Goal: Transaction & Acquisition: Obtain resource

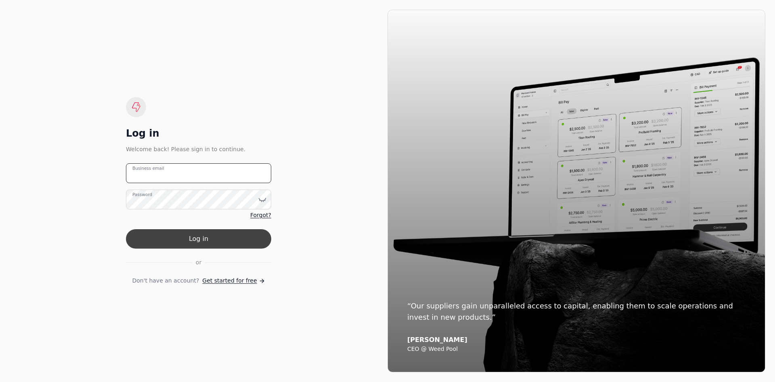
type email "[EMAIL_ADDRESS][DOMAIN_NAME]"
click at [233, 235] on button "Log in" at bounding box center [198, 238] width 145 height 19
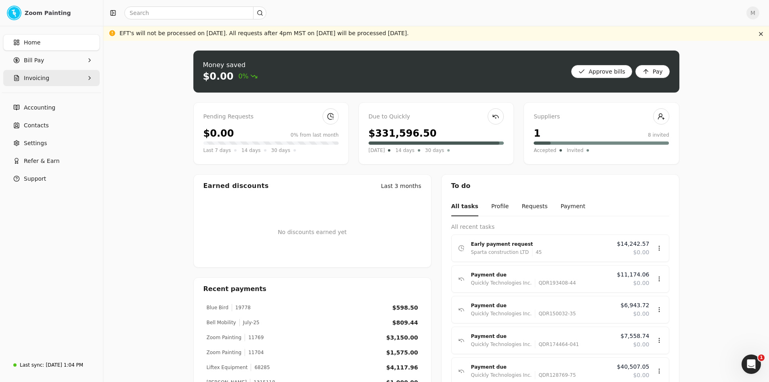
click at [61, 79] on button "Invoicing" at bounding box center [51, 78] width 97 height 16
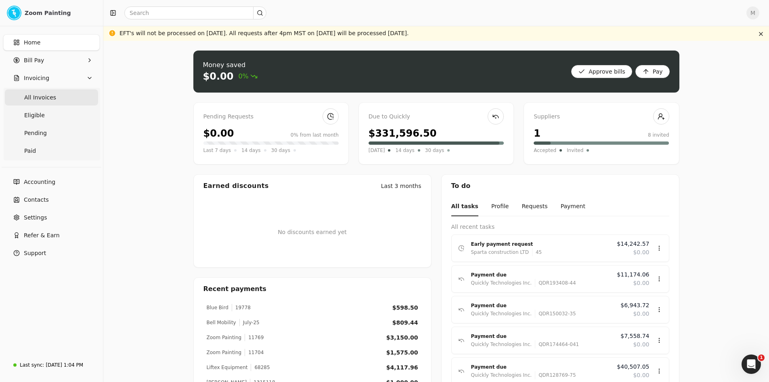
click at [69, 97] on Invoices "All Invoices" at bounding box center [51, 97] width 93 height 16
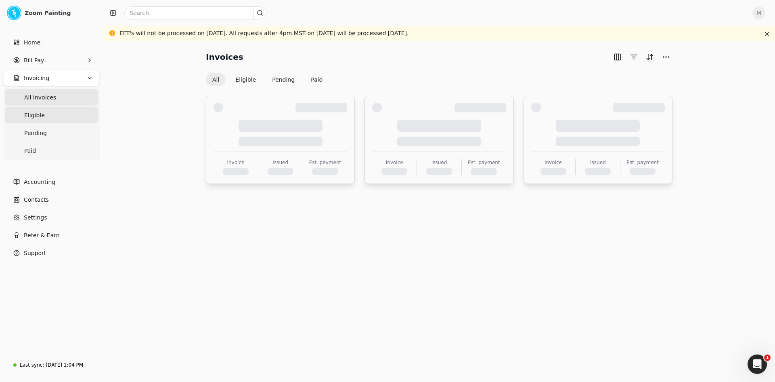
click at [53, 115] on link "Eligible" at bounding box center [51, 115] width 93 height 16
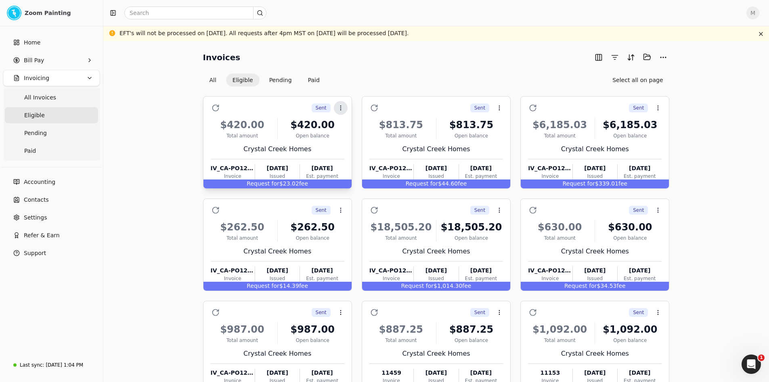
click at [339, 105] on icon at bounding box center [341, 108] width 6 height 6
click at [216, 80] on button "All" at bounding box center [213, 80] width 20 height 13
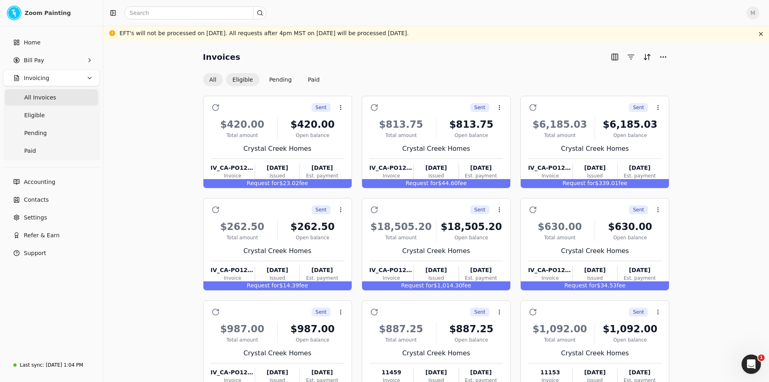
click at [245, 78] on button "Eligible" at bounding box center [243, 79] width 34 height 13
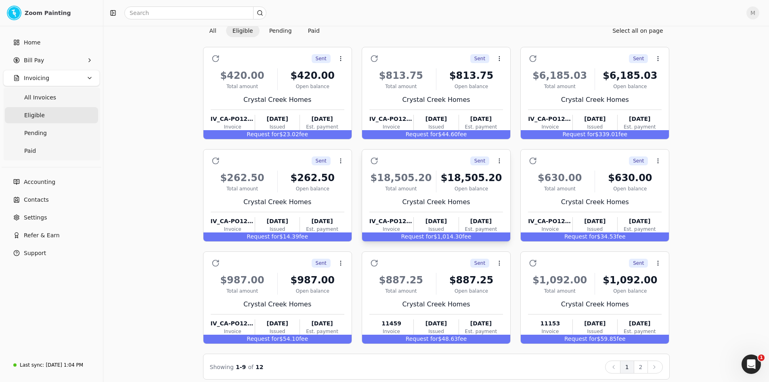
scroll to position [56, 0]
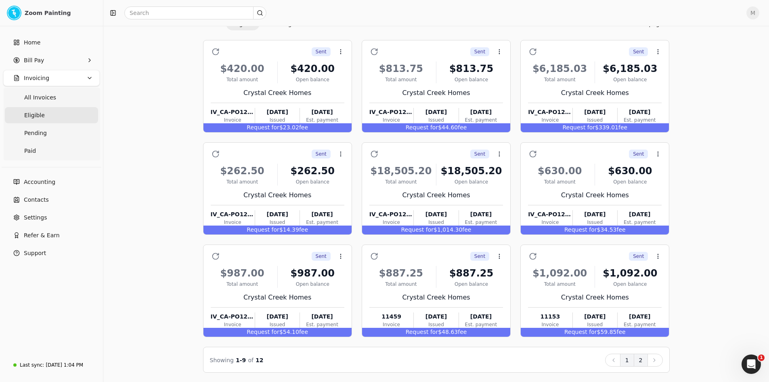
click at [643, 363] on button "2" at bounding box center [641, 359] width 14 height 13
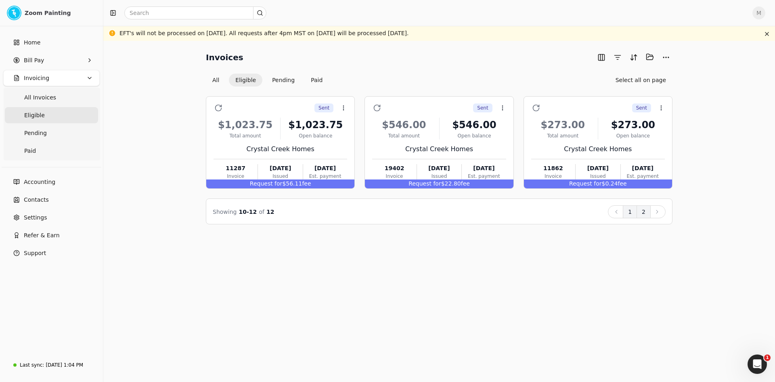
click at [630, 214] on button "1" at bounding box center [630, 211] width 14 height 13
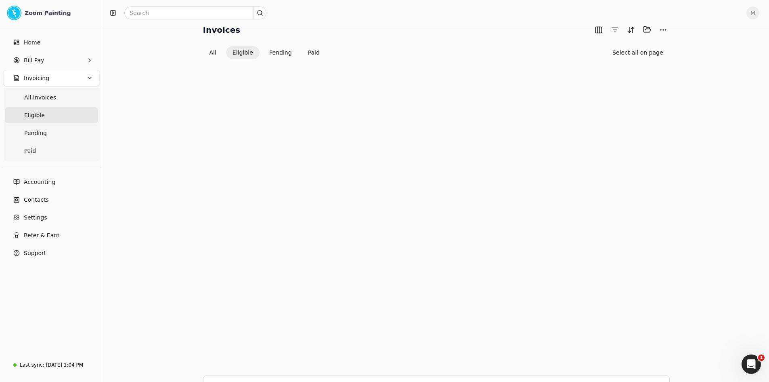
scroll to position [56, 0]
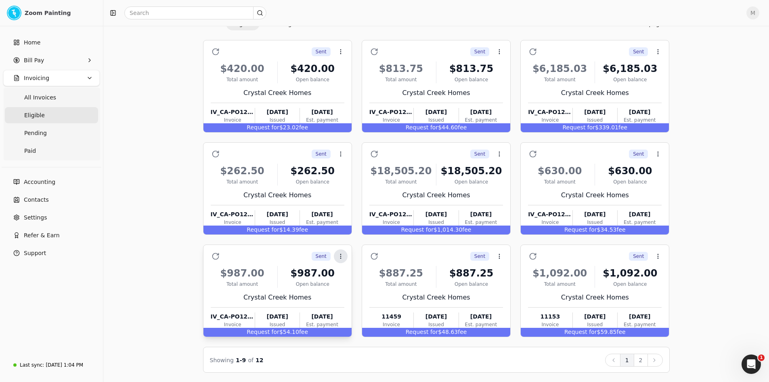
click at [342, 256] on icon at bounding box center [341, 256] width 6 height 6
click at [353, 277] on span "Open" at bounding box center [353, 275] width 15 height 8
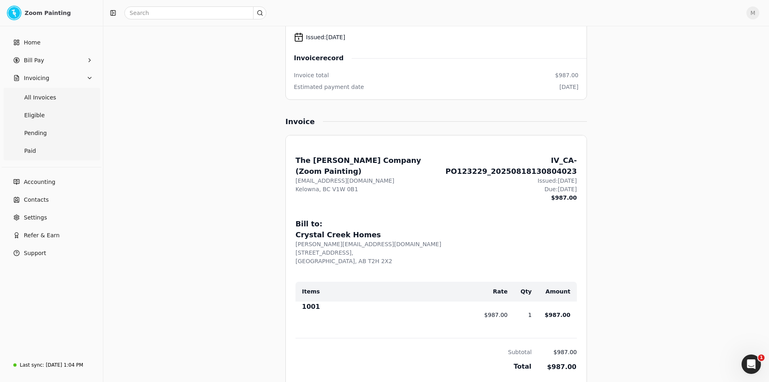
scroll to position [162, 0]
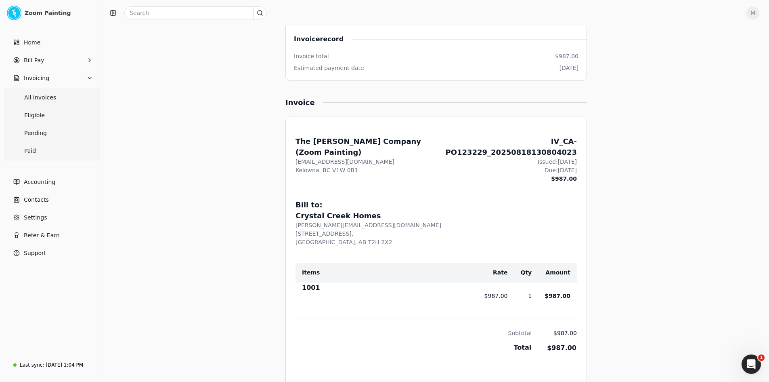
click at [529, 185] on div "From: The [PERSON_NAME] Company (Zoom Painting) [EMAIL_ADDRESS][DOMAIN_NAME] Ke…" at bounding box center [436, 309] width 301 height 386
drag, startPoint x: 492, startPoint y: 284, endPoint x: 571, endPoint y: 291, distance: 79.5
click at [571, 291] on tr "1001 $987.00 1 $987.00" at bounding box center [436, 295] width 281 height 27
click at [560, 319] on td "$987.00" at bounding box center [554, 328] width 45 height 19
drag, startPoint x: 559, startPoint y: 321, endPoint x: 578, endPoint y: 325, distance: 19.7
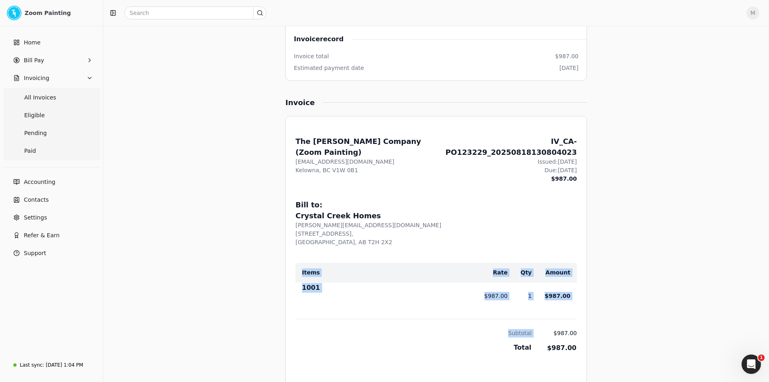
click at [578, 325] on div "From: The [PERSON_NAME] Company (Zoom Painting) [EMAIL_ADDRESS][DOMAIN_NAME] Ke…" at bounding box center [436, 309] width 301 height 386
click at [568, 345] on div "From: The [PERSON_NAME] Company (Zoom Painting) [EMAIL_ADDRESS][DOMAIN_NAME] Ke…" at bounding box center [436, 309] width 301 height 386
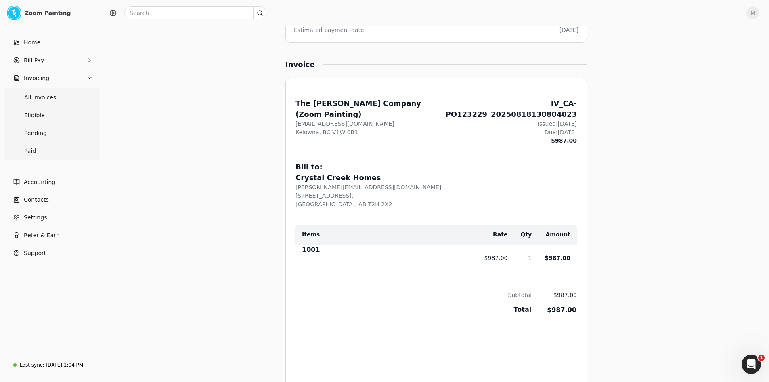
scroll to position [202, 0]
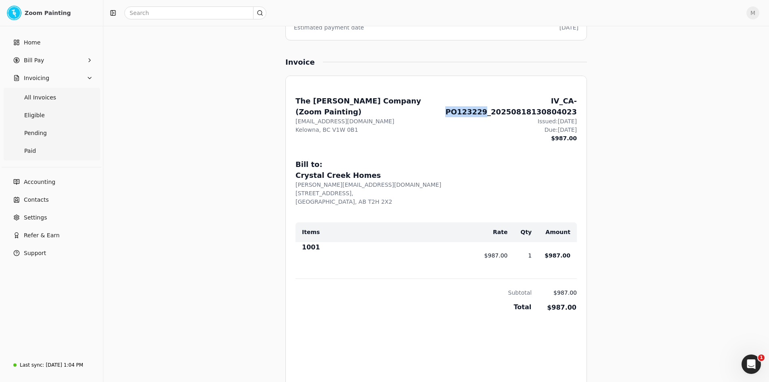
drag, startPoint x: 507, startPoint y: 99, endPoint x: 476, endPoint y: 100, distance: 31.1
click at [476, 100] on div "IV_CA-PO123229_20250818130804023" at bounding box center [511, 106] width 132 height 22
copy div "PO123229"
click at [450, 255] on div at bounding box center [387, 261] width 170 height 13
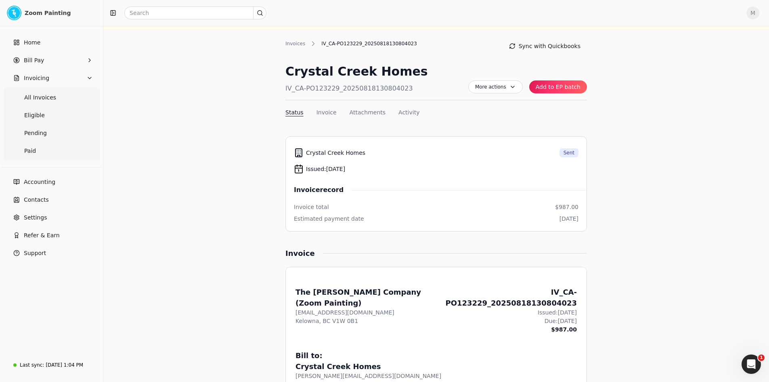
scroll to position [0, 0]
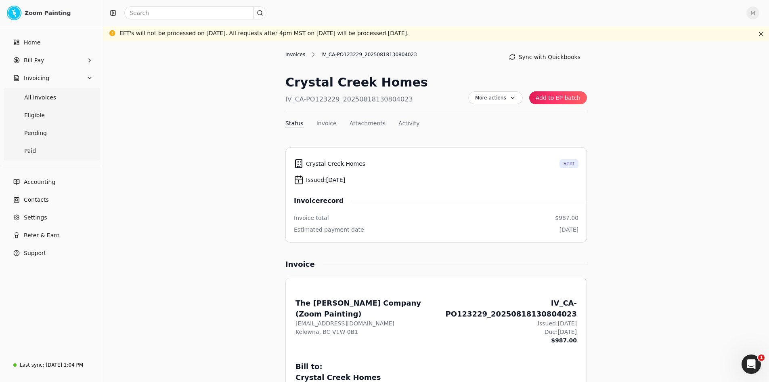
click at [299, 54] on div "Invoices" at bounding box center [298, 54] width 24 height 7
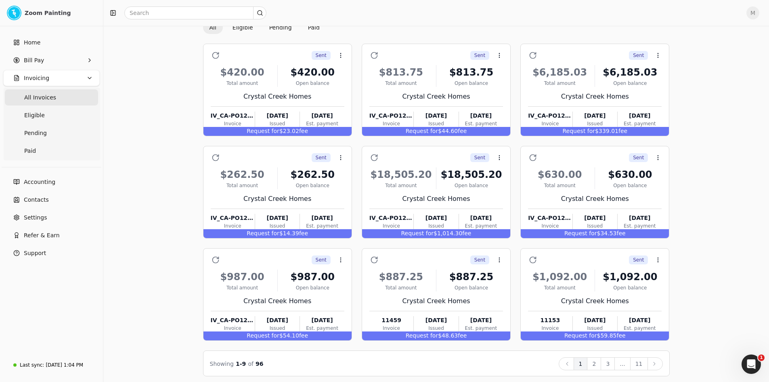
scroll to position [56, 0]
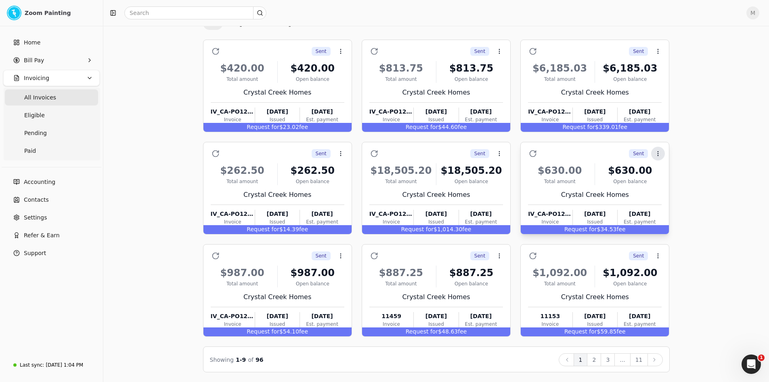
click at [657, 156] on icon at bounding box center [658, 153] width 6 height 6
click at [669, 176] on span "Open" at bounding box center [671, 173] width 15 height 8
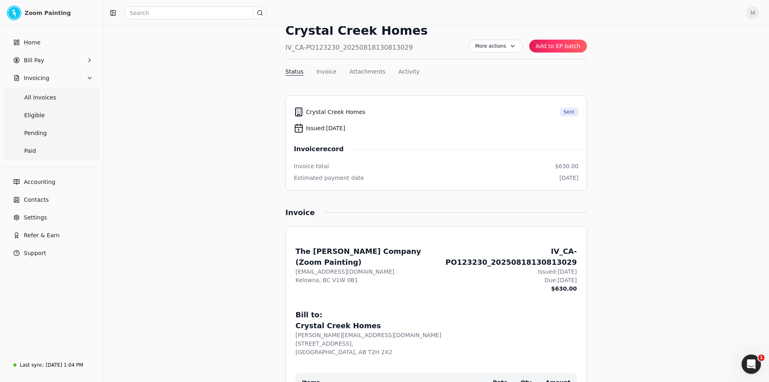
scroll to position [29, 0]
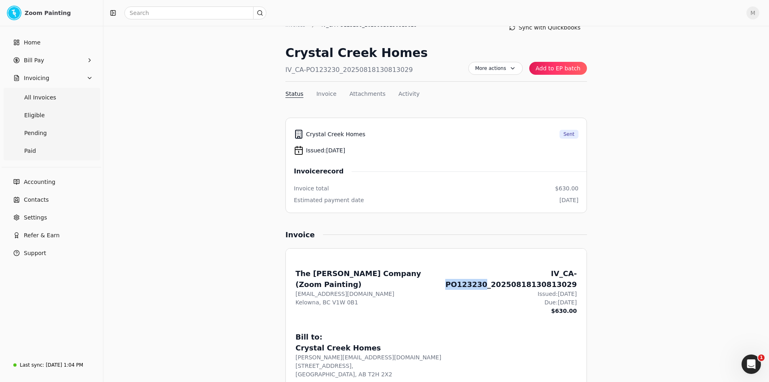
drag, startPoint x: 508, startPoint y: 272, endPoint x: 476, endPoint y: 272, distance: 31.5
click at [476, 272] on div "IV_CA-PO123230_20250818130813029" at bounding box center [511, 279] width 132 height 22
copy div "PO123230"
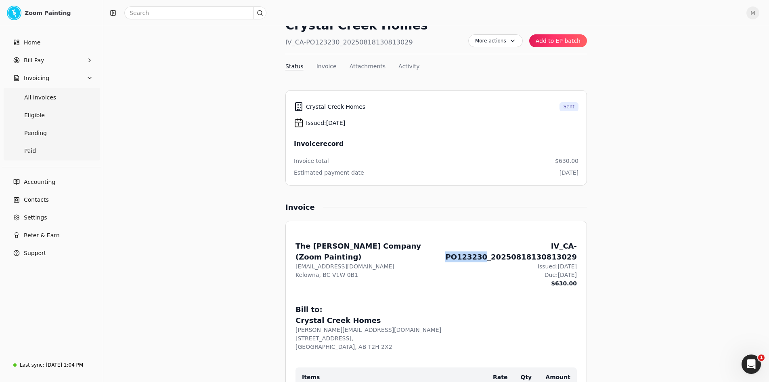
scroll to position [70, 0]
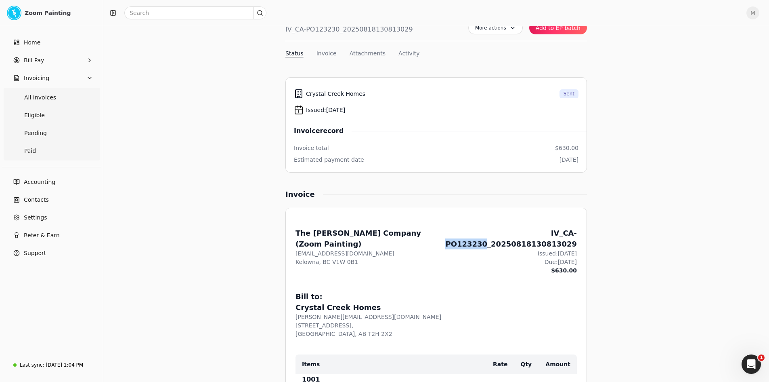
copy div "PO123230"
click at [544, 302] on div "Crystal Creek Homes" at bounding box center [436, 307] width 281 height 11
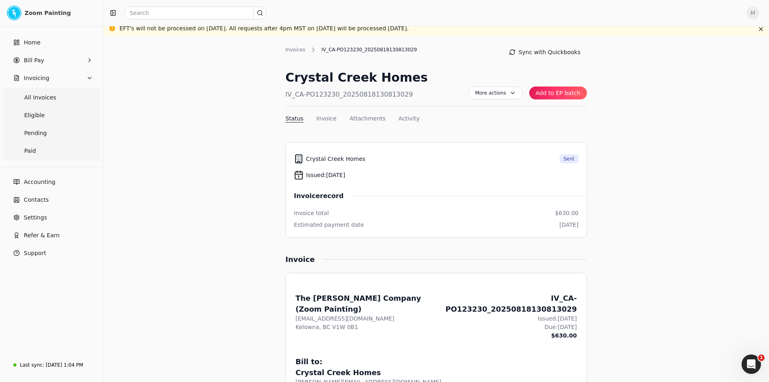
scroll to position [0, 0]
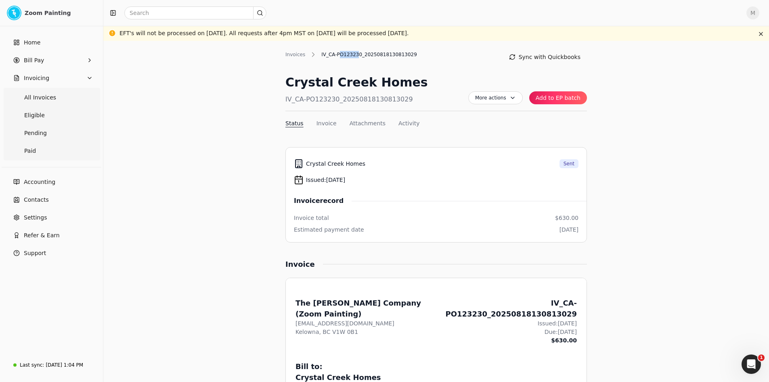
drag, startPoint x: 355, startPoint y: 53, endPoint x: 336, endPoint y: 55, distance: 18.7
click at [336, 55] on div "IV_CA-PO123230_20250818130813029" at bounding box center [369, 54] width 104 height 7
drag, startPoint x: 356, startPoint y: 56, endPoint x: 334, endPoint y: 56, distance: 21.4
click at [334, 56] on div "IV_CA-PO123230_20250818130813029" at bounding box center [369, 54] width 104 height 7
copy div "PO123230"
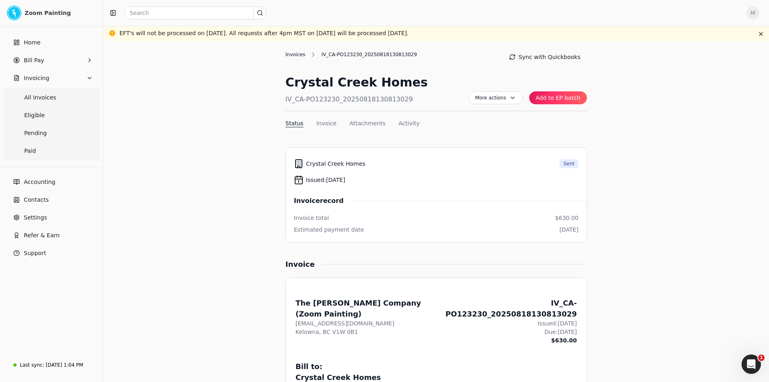
click at [295, 54] on div "Invoices" at bounding box center [298, 54] width 24 height 7
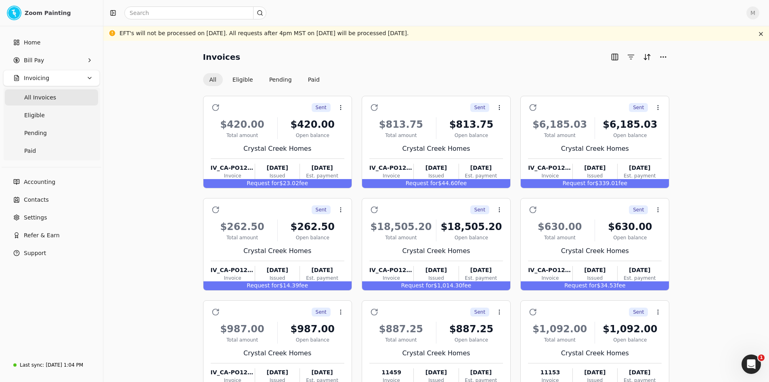
click at [716, 324] on div "Invoices All Eligible Pending Paid Sent Context Menu Button $420.00 Total amoun…" at bounding box center [436, 239] width 647 height 378
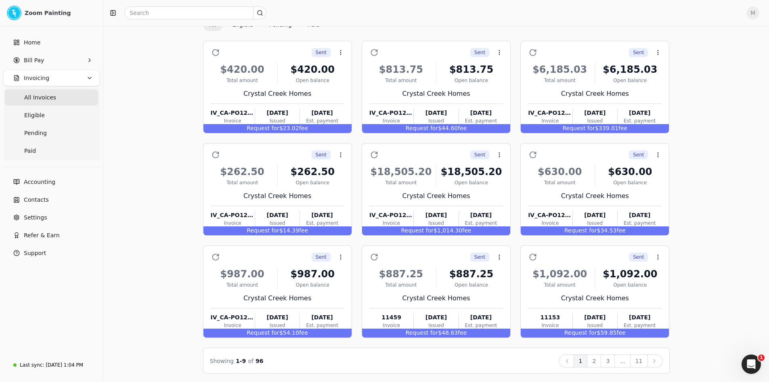
scroll to position [56, 0]
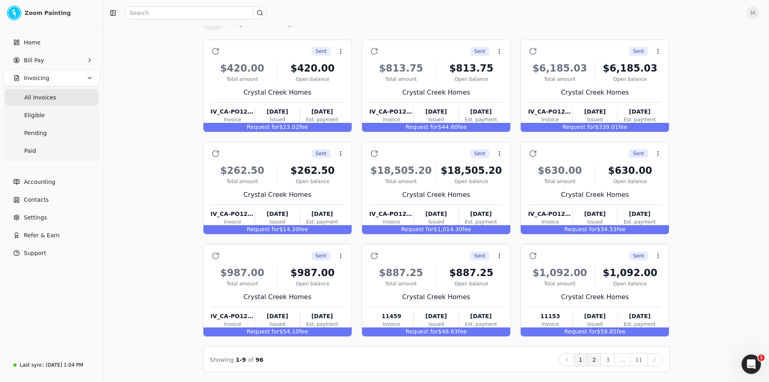
click at [599, 359] on button "2" at bounding box center [594, 359] width 14 height 13
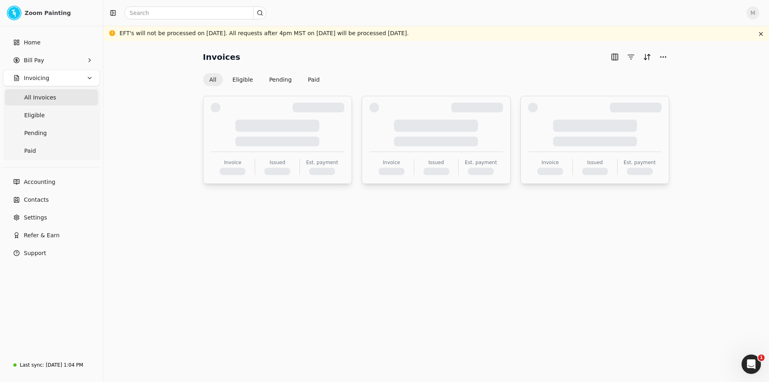
scroll to position [0, 0]
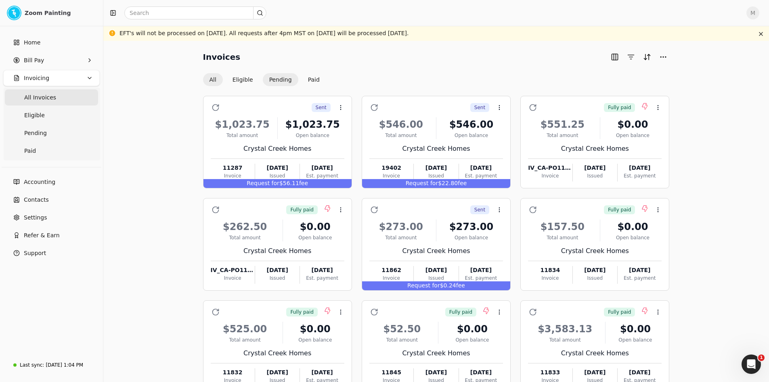
click at [285, 79] on button "Pending" at bounding box center [281, 79] width 36 height 13
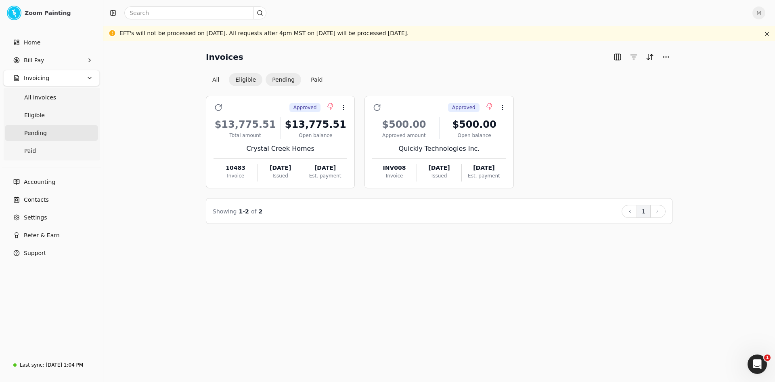
click at [251, 80] on button "Eligible" at bounding box center [246, 79] width 34 height 13
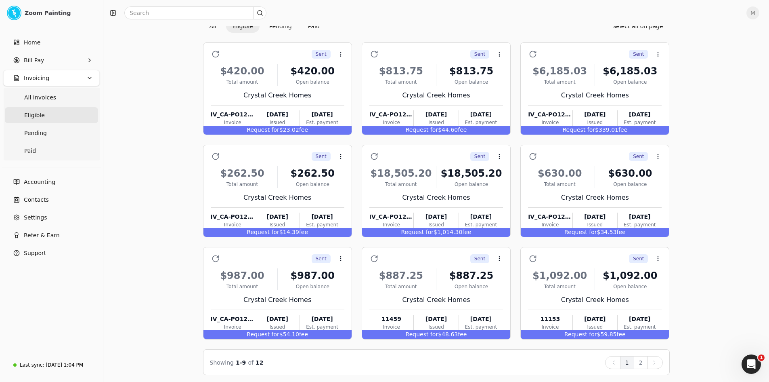
scroll to position [56, 0]
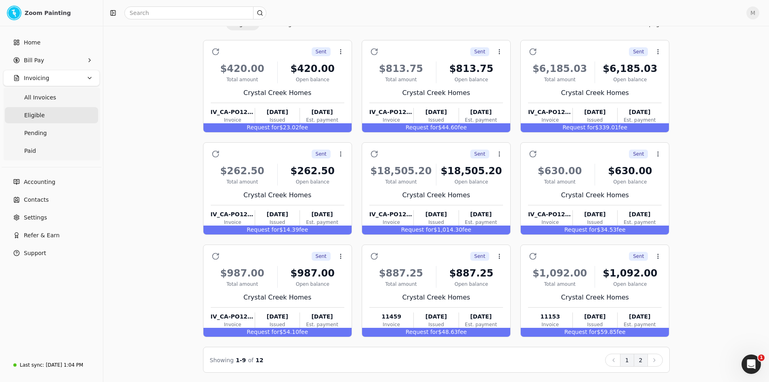
click at [642, 361] on button "2" at bounding box center [641, 359] width 14 height 13
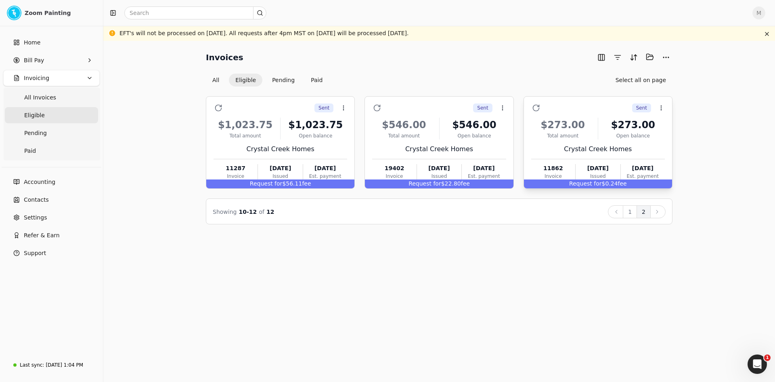
click at [657, 183] on div "Request for $0.24 fee" at bounding box center [598, 183] width 148 height 9
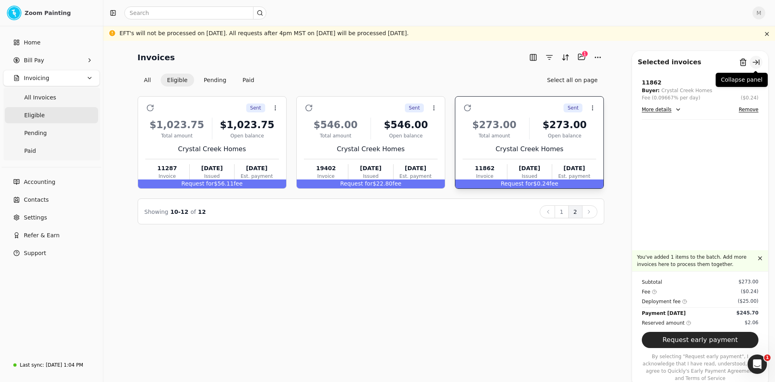
click at [756, 63] on button "button" at bounding box center [756, 62] width 13 height 13
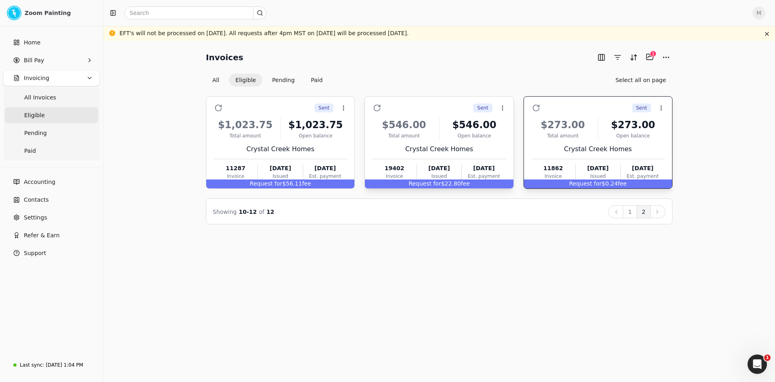
click at [472, 185] on div "Request for $22.80 fee" at bounding box center [439, 183] width 148 height 9
click at [339, 184] on div "Request for $56.11 fee" at bounding box center [280, 183] width 148 height 9
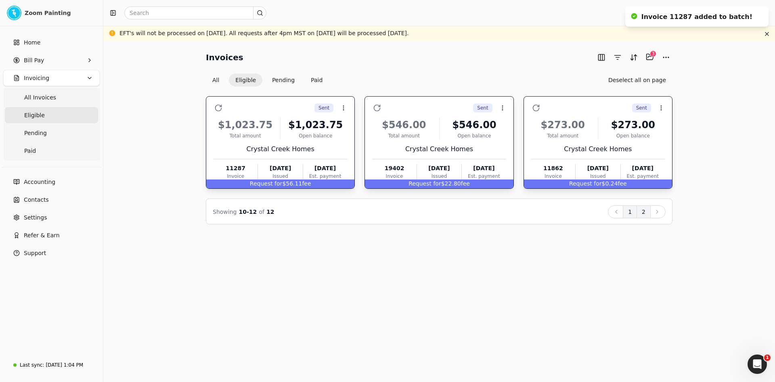
click at [633, 214] on button "1" at bounding box center [630, 211] width 14 height 13
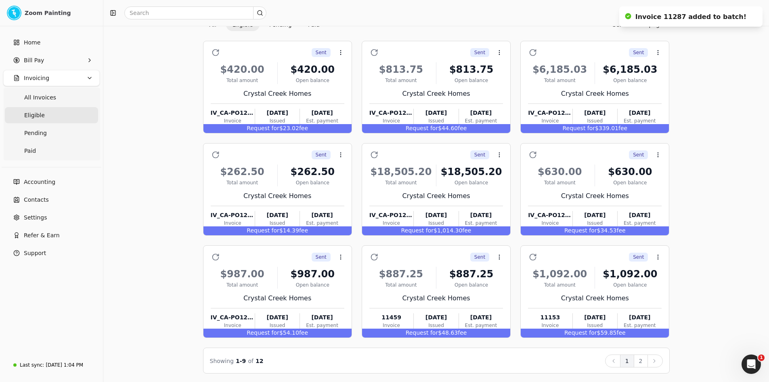
scroll to position [56, 0]
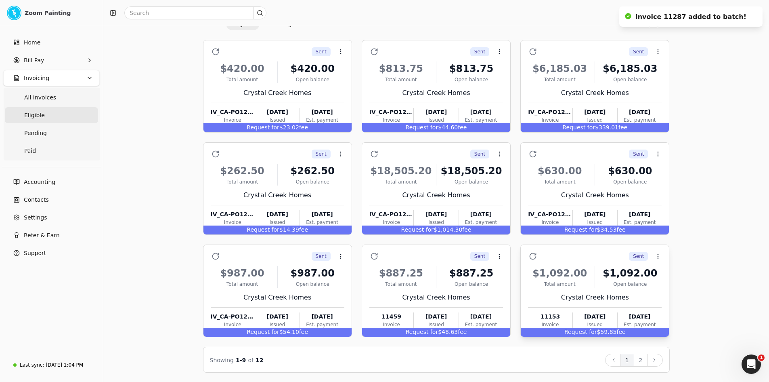
click at [641, 332] on div "Request for $59.85 fee" at bounding box center [595, 332] width 148 height 9
click at [481, 331] on div "Request for $48.63 fee" at bounding box center [436, 332] width 148 height 9
click at [311, 332] on div "Request for $54.10 fee" at bounding box center [278, 332] width 148 height 9
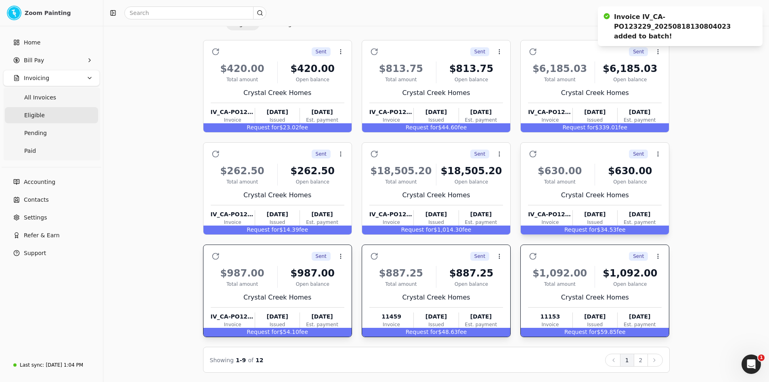
click at [591, 231] on span "Request for" at bounding box center [581, 229] width 33 height 6
click at [475, 228] on div "Request for $1,014.30 fee" at bounding box center [436, 229] width 148 height 9
click at [326, 227] on div "Request for $14.39 fee" at bounding box center [278, 229] width 148 height 9
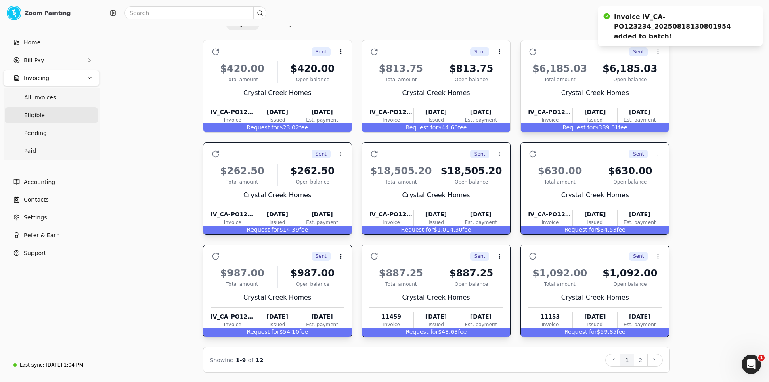
click at [575, 127] on span "Request for" at bounding box center [579, 127] width 33 height 6
click at [444, 126] on div "Request for $44.60 fee" at bounding box center [436, 127] width 148 height 9
click at [328, 127] on div "Request for $23.02 fee" at bounding box center [278, 127] width 148 height 9
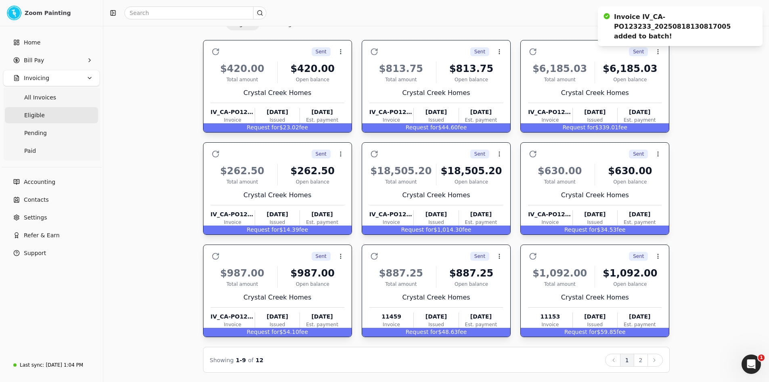
scroll to position [0, 0]
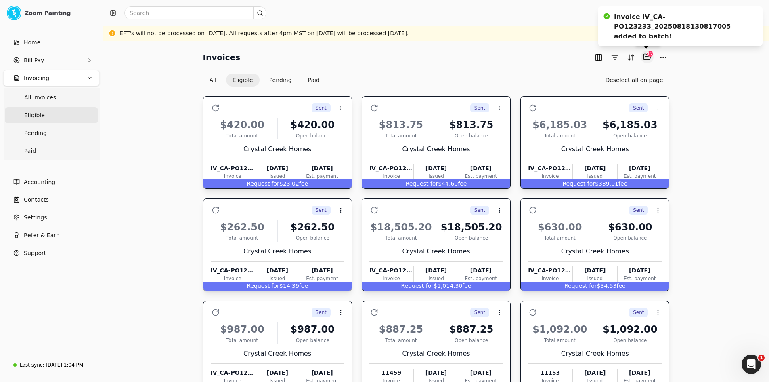
click at [645, 58] on button "Selected items: 12" at bounding box center [647, 56] width 13 height 13
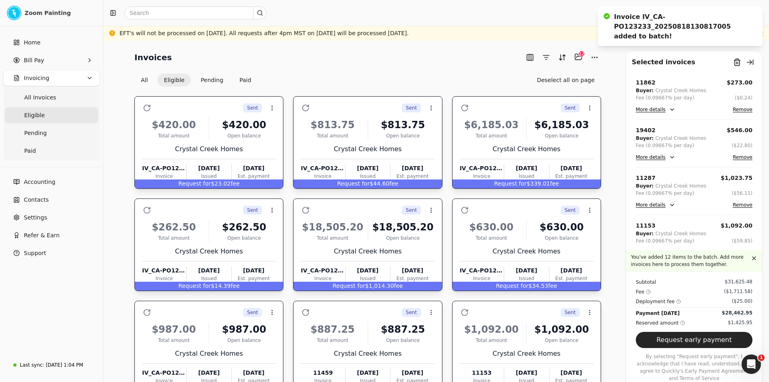
click at [739, 110] on button "Remove" at bounding box center [743, 110] width 20 height 10
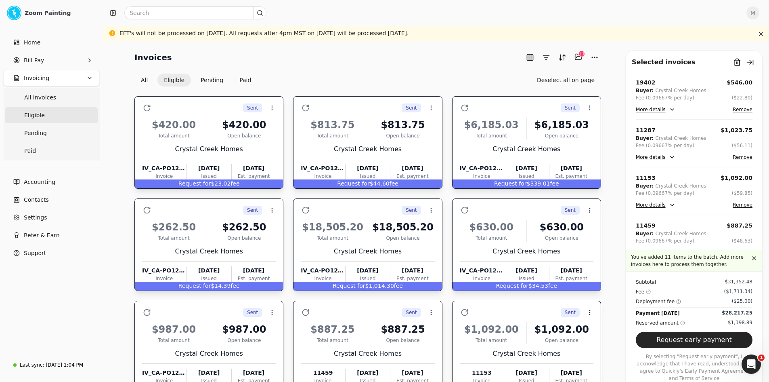
click at [669, 106] on button "More details" at bounding box center [656, 110] width 40 height 10
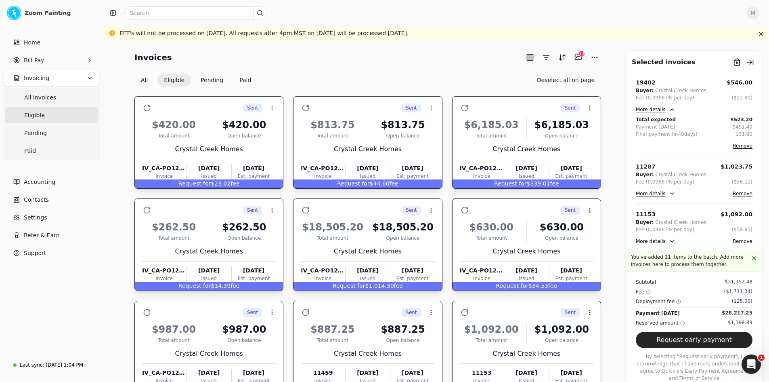
click at [657, 196] on button "More details" at bounding box center [656, 194] width 40 height 10
drag, startPoint x: 747, startPoint y: 211, endPoint x: 731, endPoint y: 212, distance: 15.8
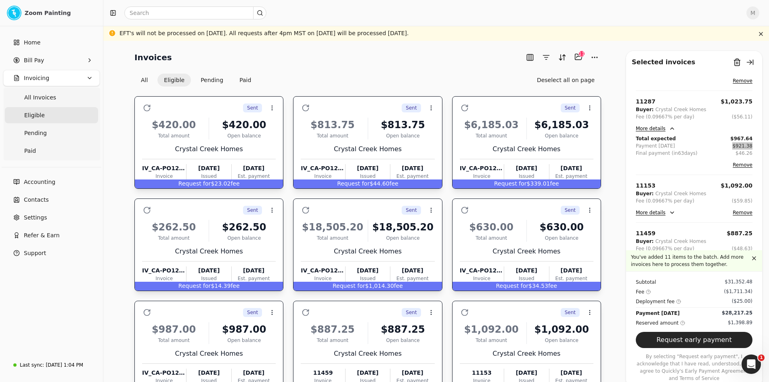
scroll to position [81, 0]
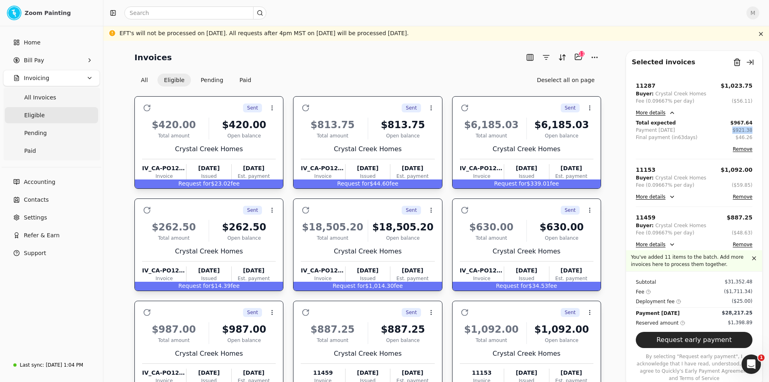
click at [666, 196] on button "More details" at bounding box center [656, 197] width 40 height 10
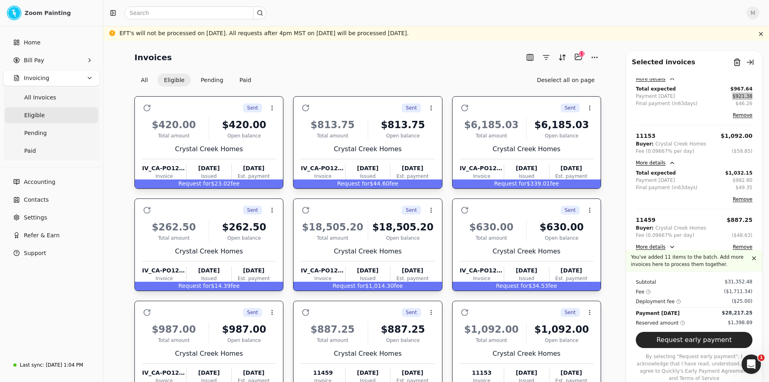
scroll to position [162, 0]
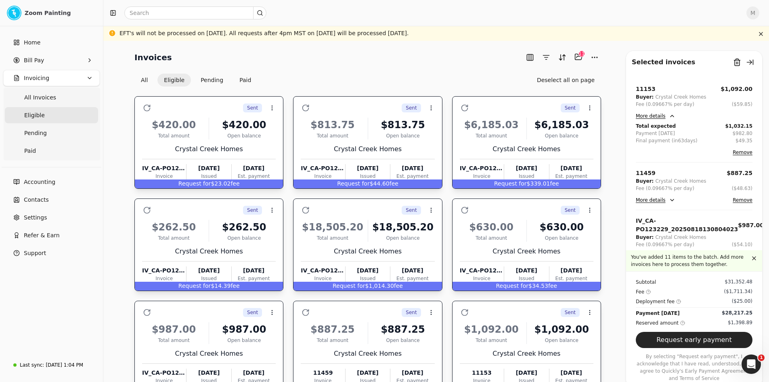
click at [667, 198] on button "More details" at bounding box center [656, 200] width 40 height 10
click at [662, 200] on button "More details" at bounding box center [656, 200] width 40 height 10
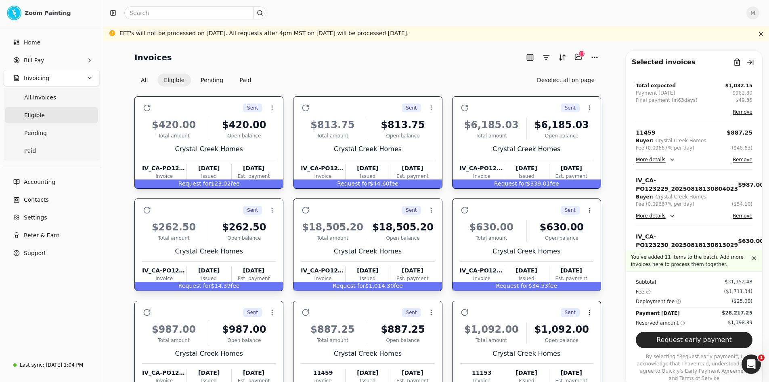
click at [663, 215] on button "More details" at bounding box center [656, 216] width 40 height 10
click at [670, 218] on button "More details" at bounding box center [656, 216] width 40 height 10
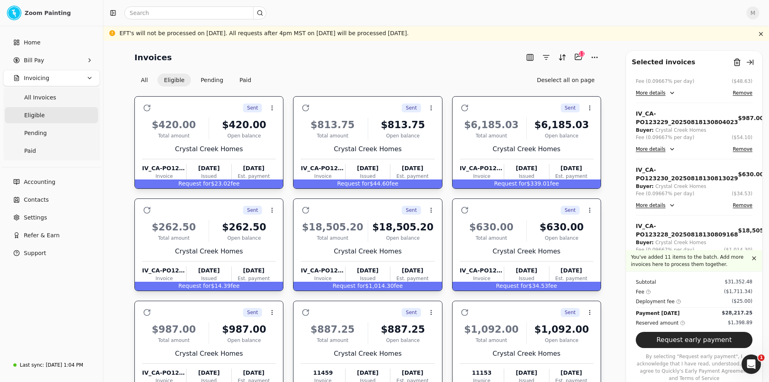
scroll to position [283, 0]
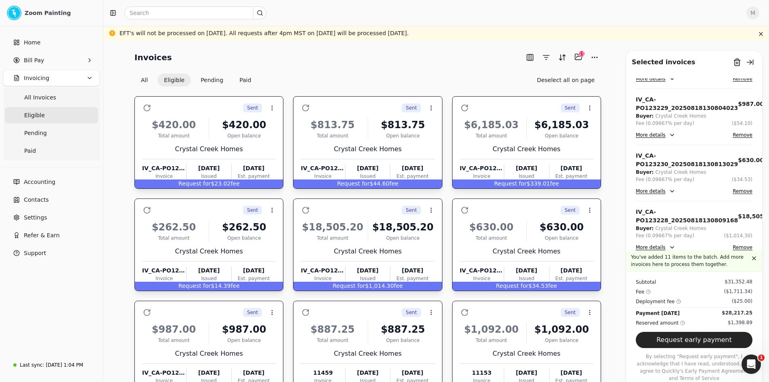
click at [666, 189] on button "More details" at bounding box center [656, 191] width 40 height 10
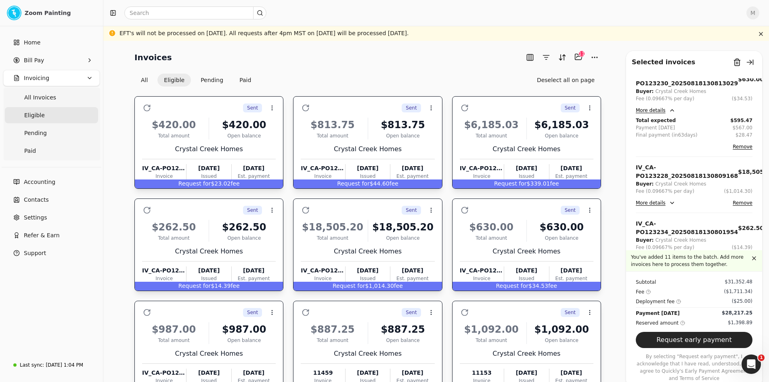
scroll to position [404, 0]
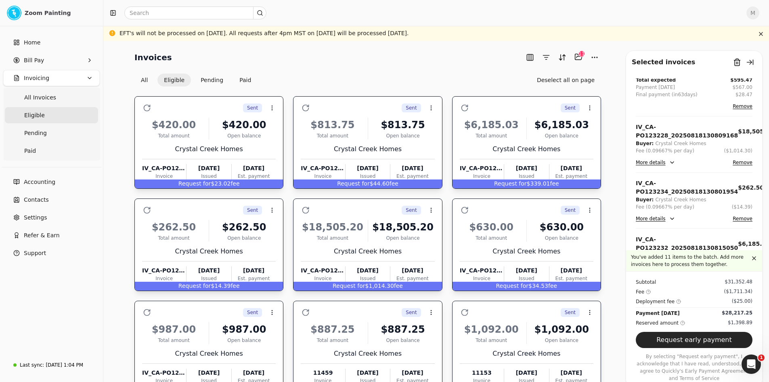
click at [661, 162] on button "More details" at bounding box center [656, 163] width 40 height 10
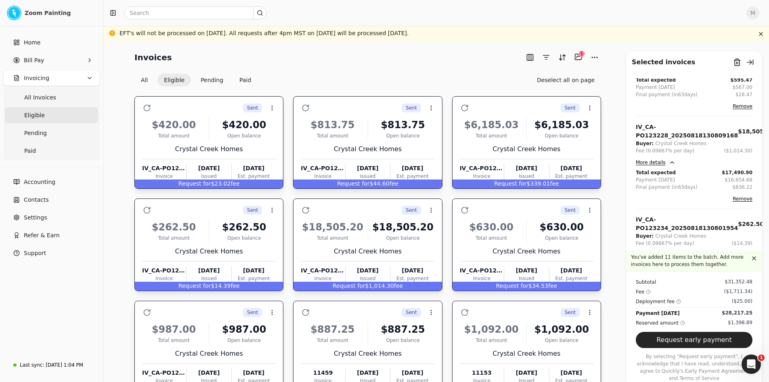
click at [671, 252] on button "More details" at bounding box center [656, 255] width 40 height 10
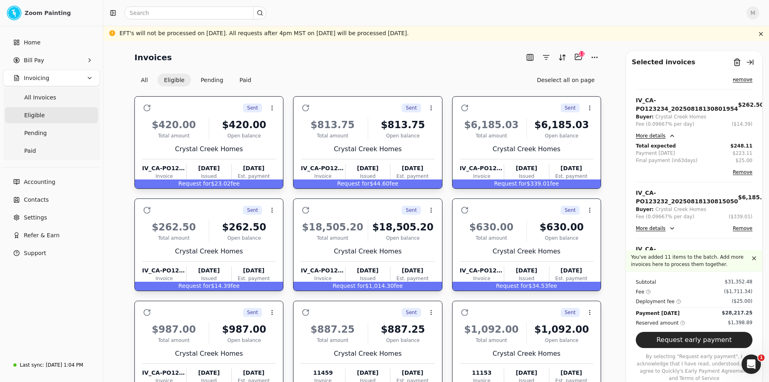
scroll to position [525, 0]
click at [670, 225] on button "More details" at bounding box center [656, 226] width 40 height 10
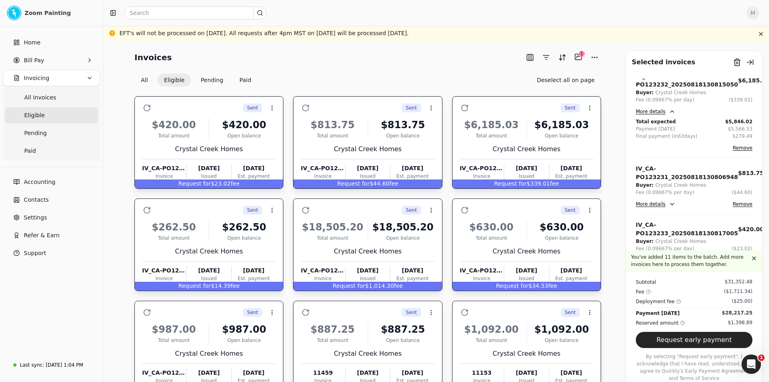
scroll to position [646, 0]
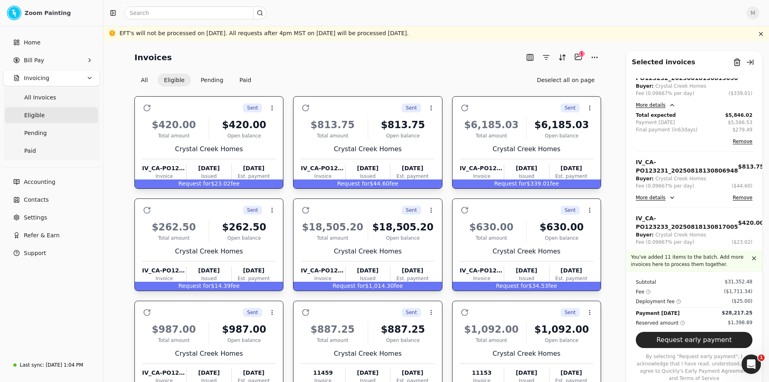
click at [669, 200] on button "More details" at bounding box center [656, 198] width 40 height 10
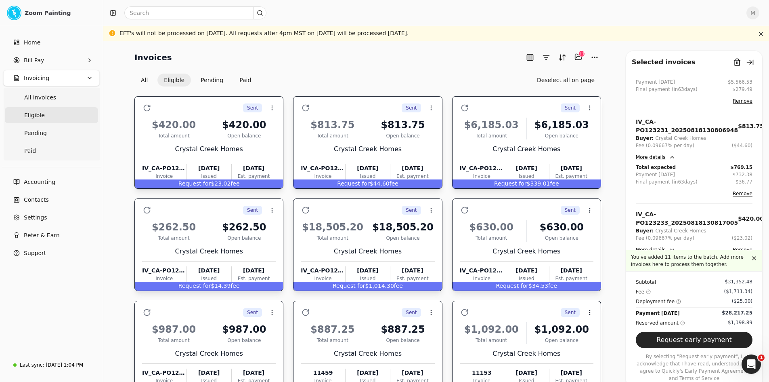
scroll to position [690, 0]
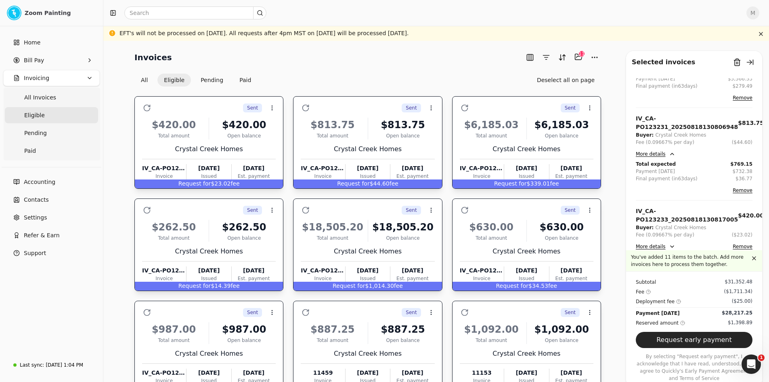
click at [660, 246] on button "More details" at bounding box center [656, 247] width 40 height 10
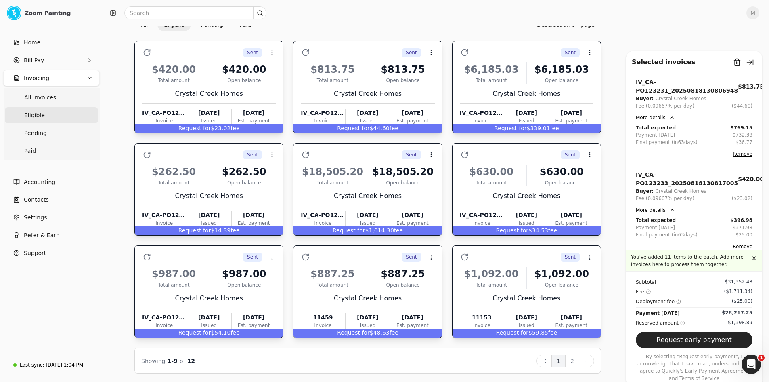
scroll to position [56, 0]
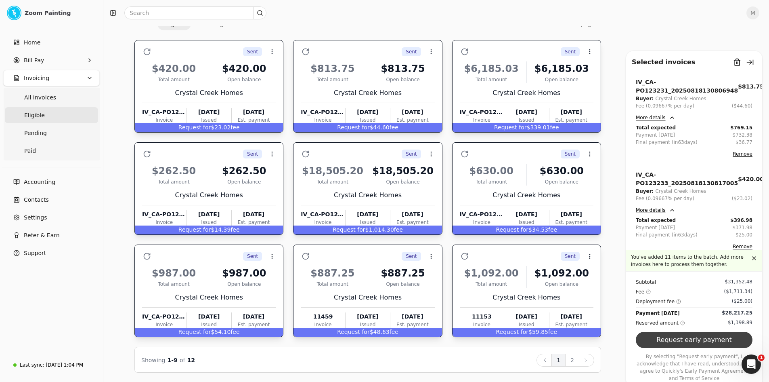
click at [730, 348] on button "Request early payment" at bounding box center [694, 340] width 117 height 16
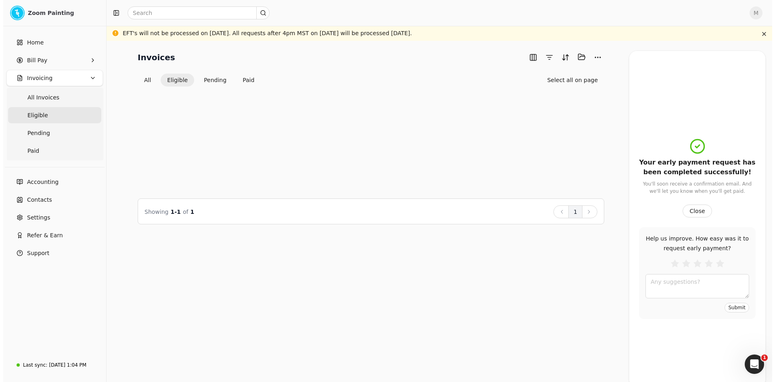
scroll to position [0, 0]
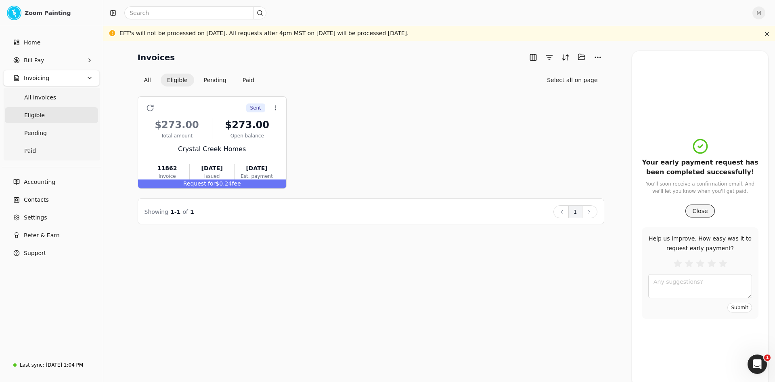
click at [704, 212] on button "Close" at bounding box center [700, 210] width 29 height 13
